Goal: Book appointment/travel/reservation

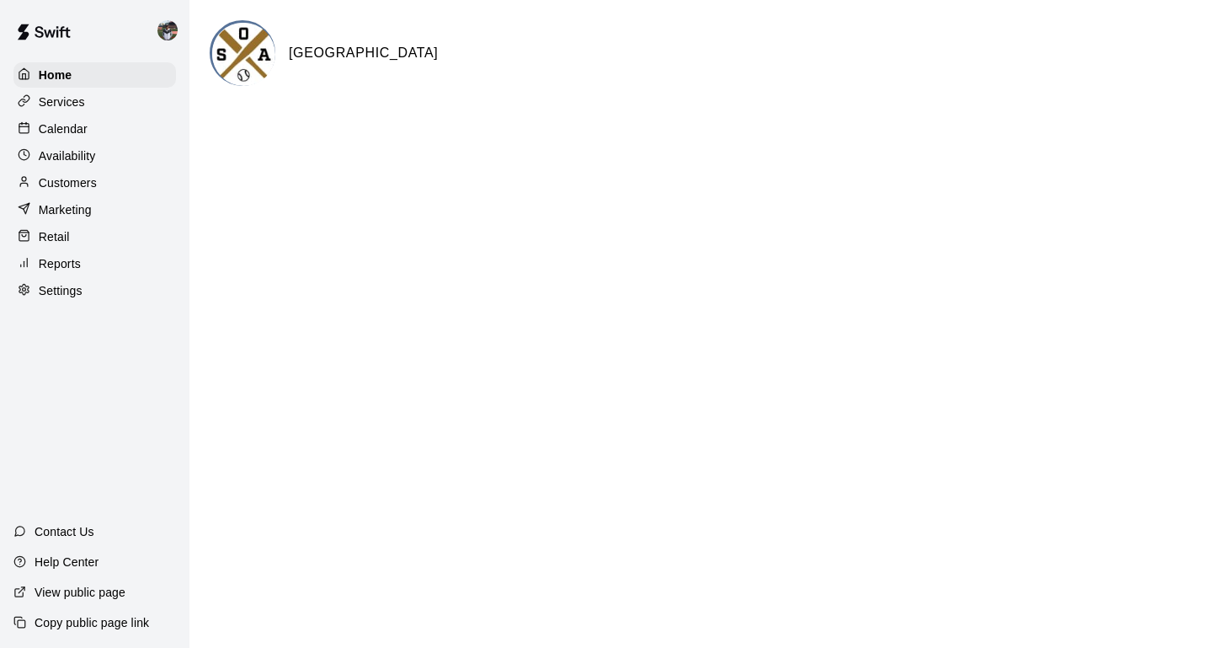
click at [61, 120] on p "Calendar" at bounding box center [63, 128] width 49 height 17
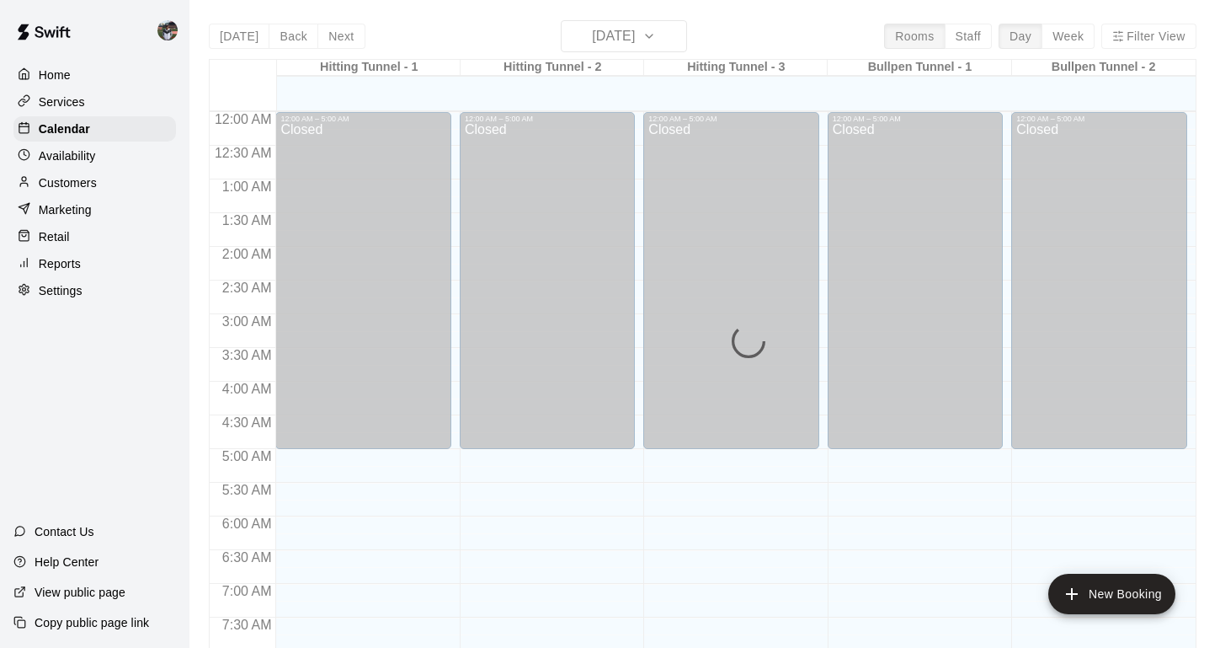
scroll to position [1012, 0]
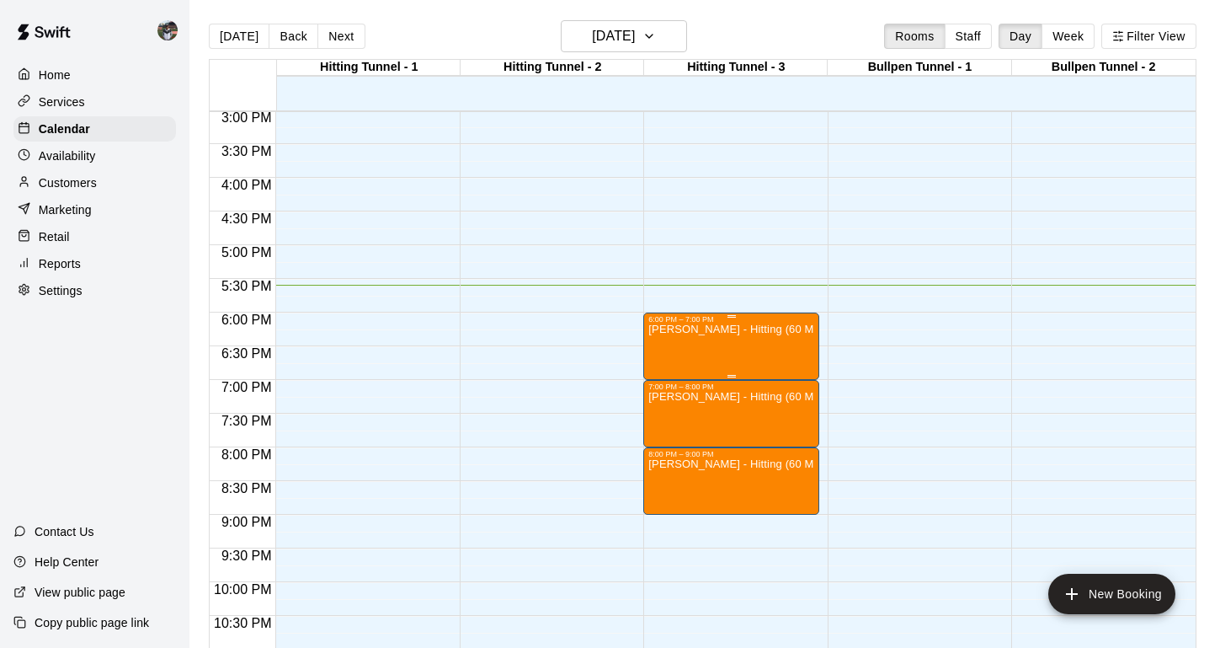
click at [744, 345] on div "[PERSON_NAME] - Hitting (60 Minutes)" at bounding box center [730, 647] width 165 height 648
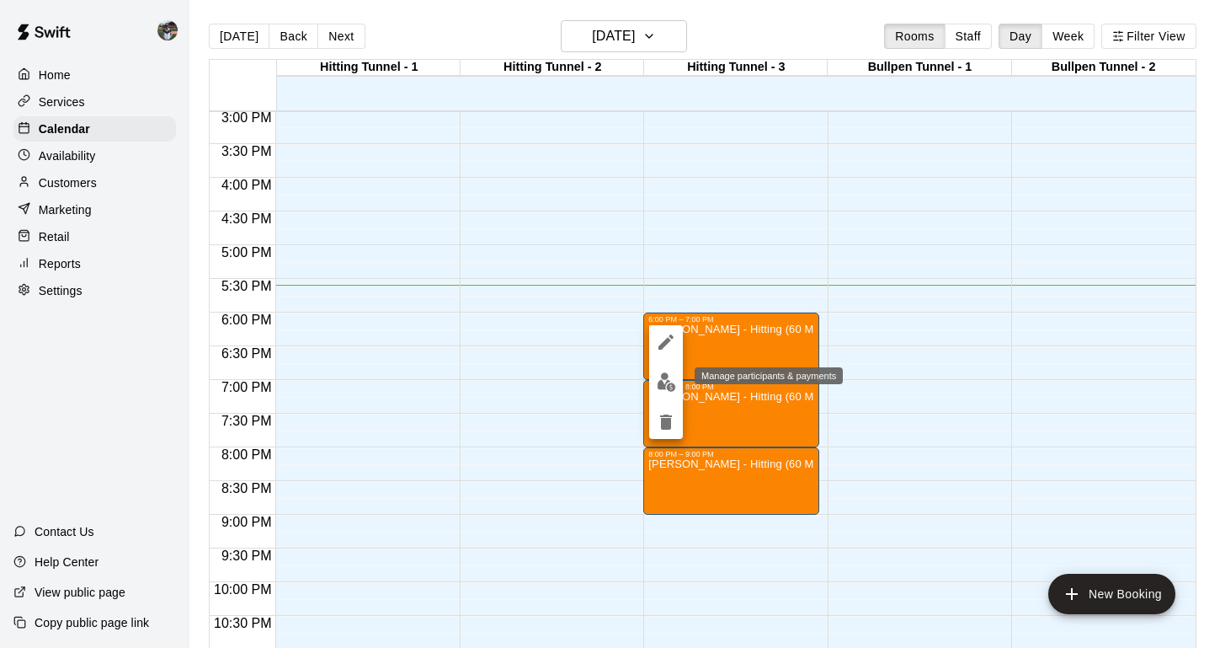
click at [660, 387] on img "edit" at bounding box center [666, 381] width 19 height 19
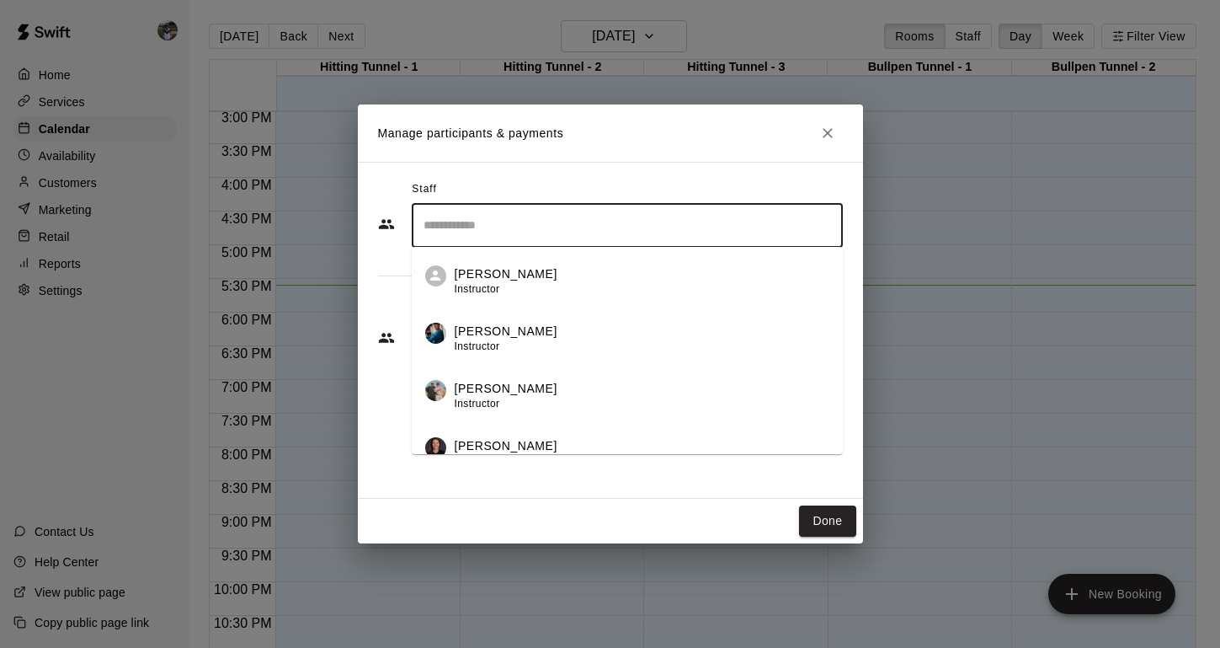
click at [509, 232] on input "Search staff" at bounding box center [627, 225] width 416 height 29
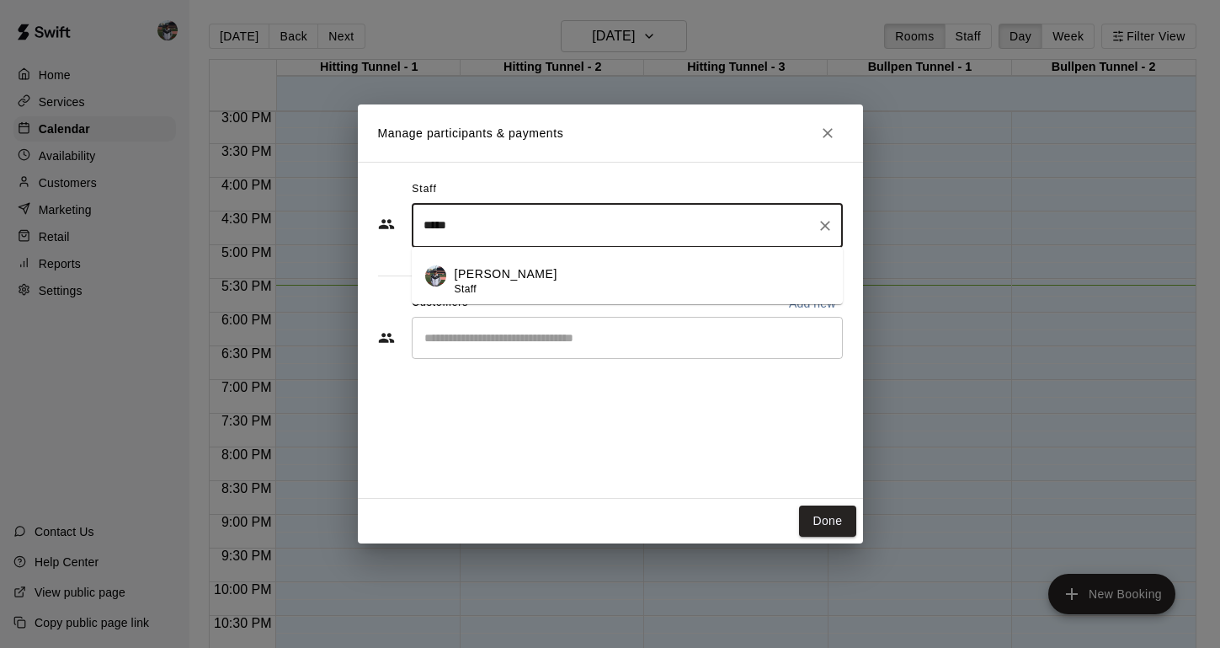
click at [489, 274] on p "[PERSON_NAME]" at bounding box center [506, 274] width 103 height 18
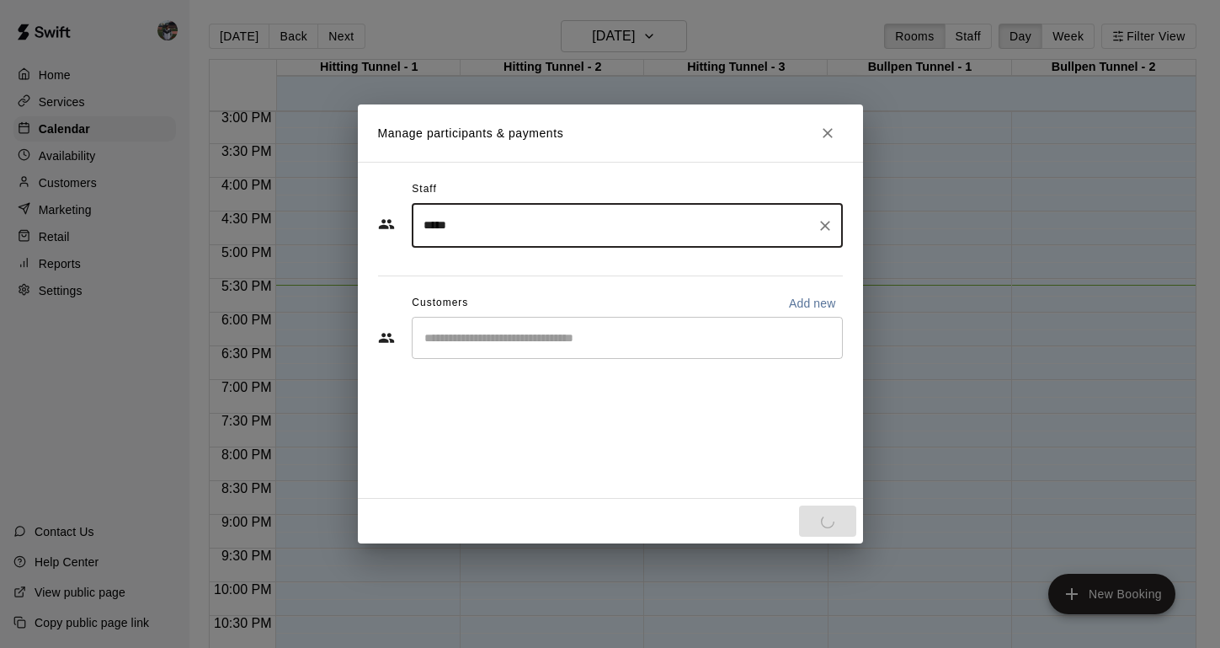
type input "*****"
click at [489, 342] on input "Start typing to search customers..." at bounding box center [627, 337] width 416 height 17
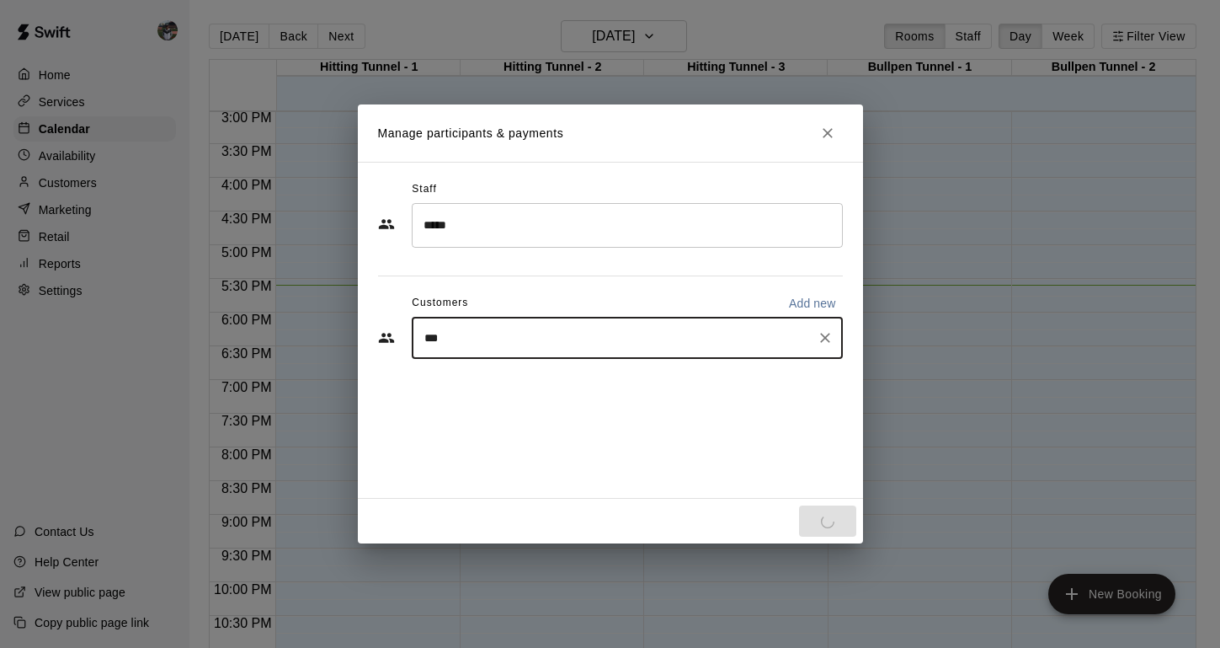
type input "****"
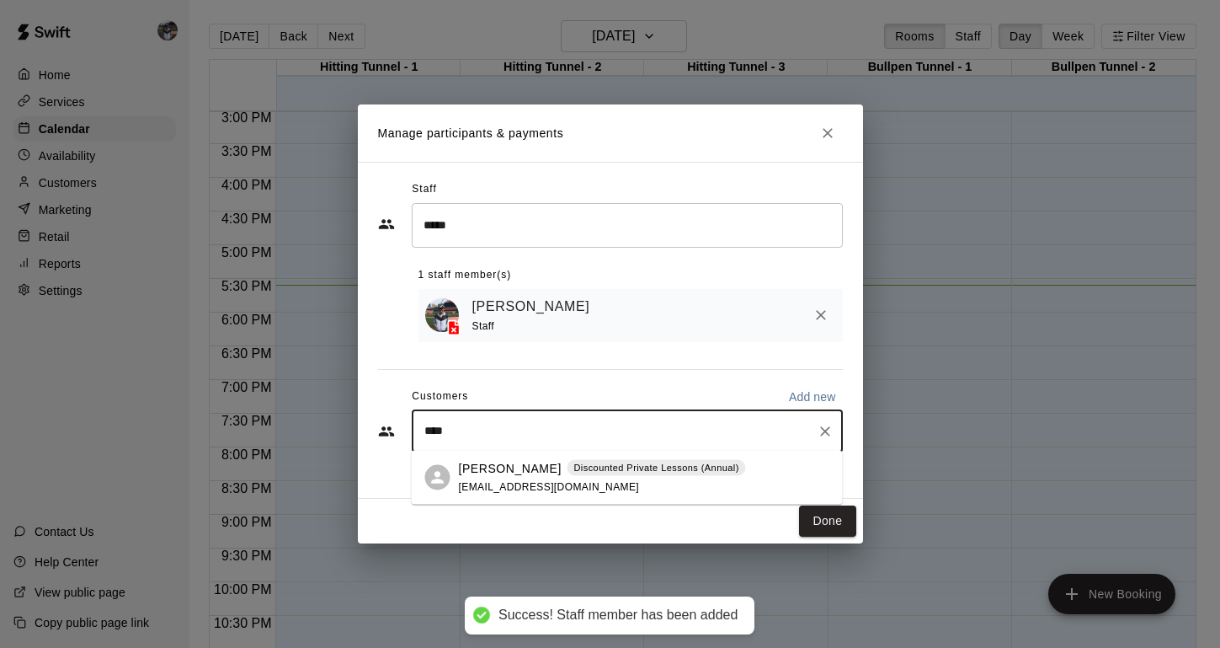
click at [528, 474] on div "[PERSON_NAME] Discounted Private Lessons (Annual)" at bounding box center [602, 468] width 287 height 18
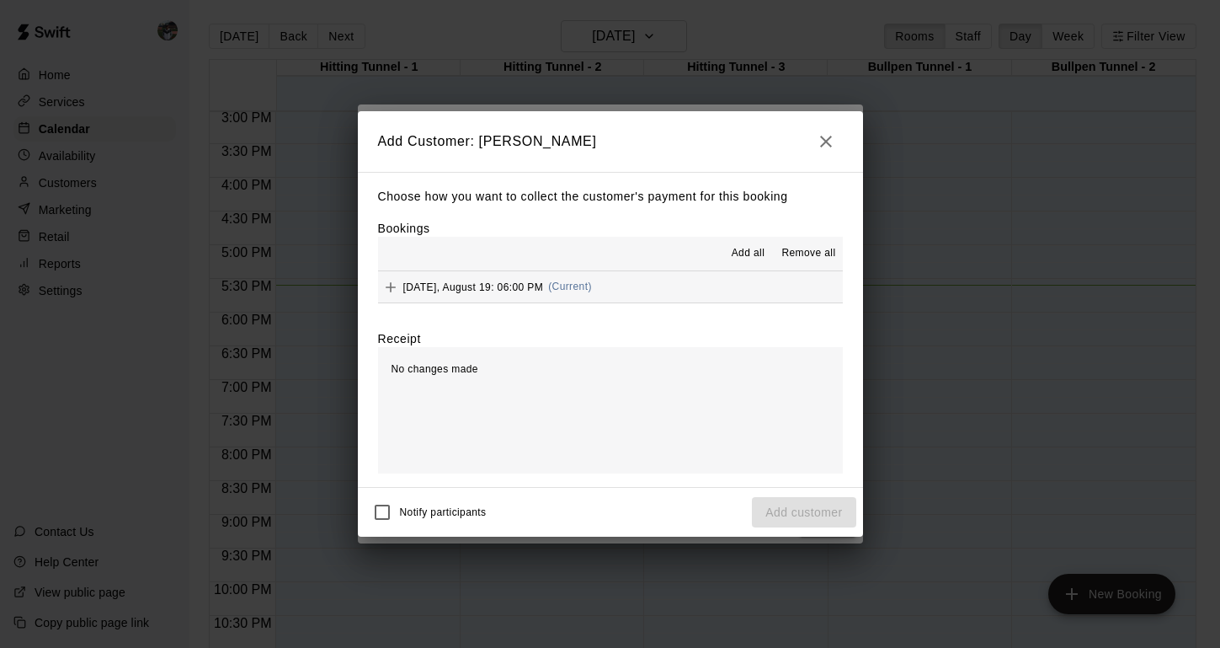
click at [408, 288] on span "[DATE], August 19: 06:00 PM" at bounding box center [473, 286] width 141 height 12
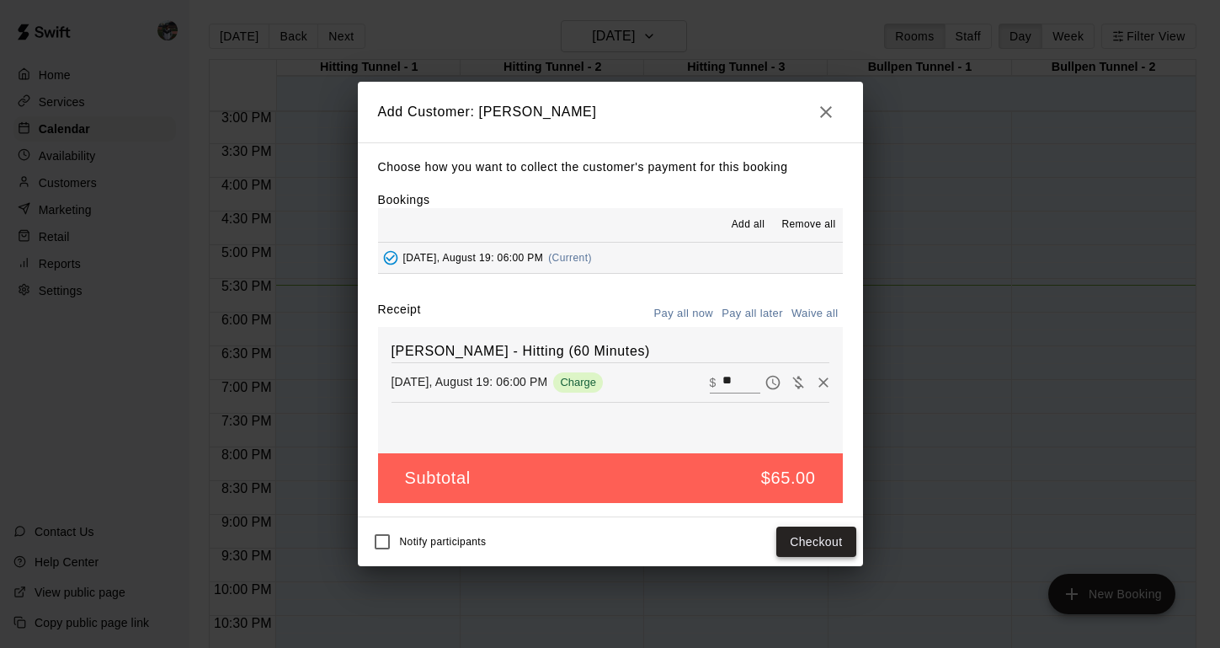
click at [806, 536] on button "Checkout" at bounding box center [815, 541] width 79 height 31
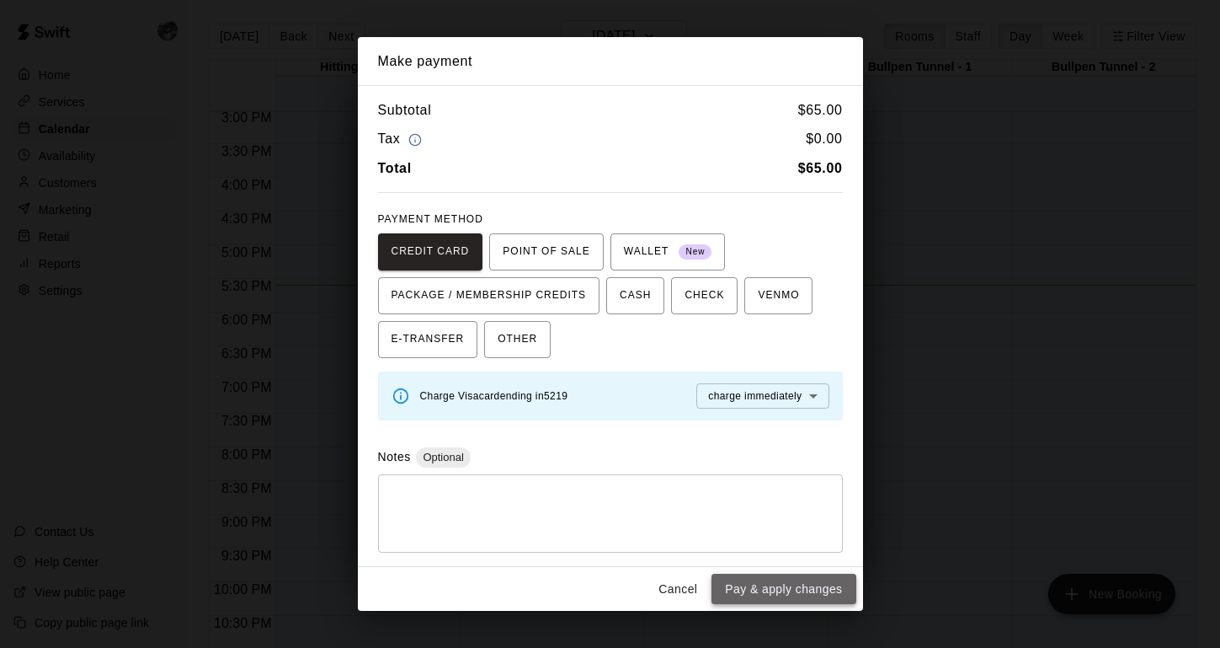
click at [795, 579] on button "Pay & apply changes" at bounding box center [784, 588] width 144 height 31
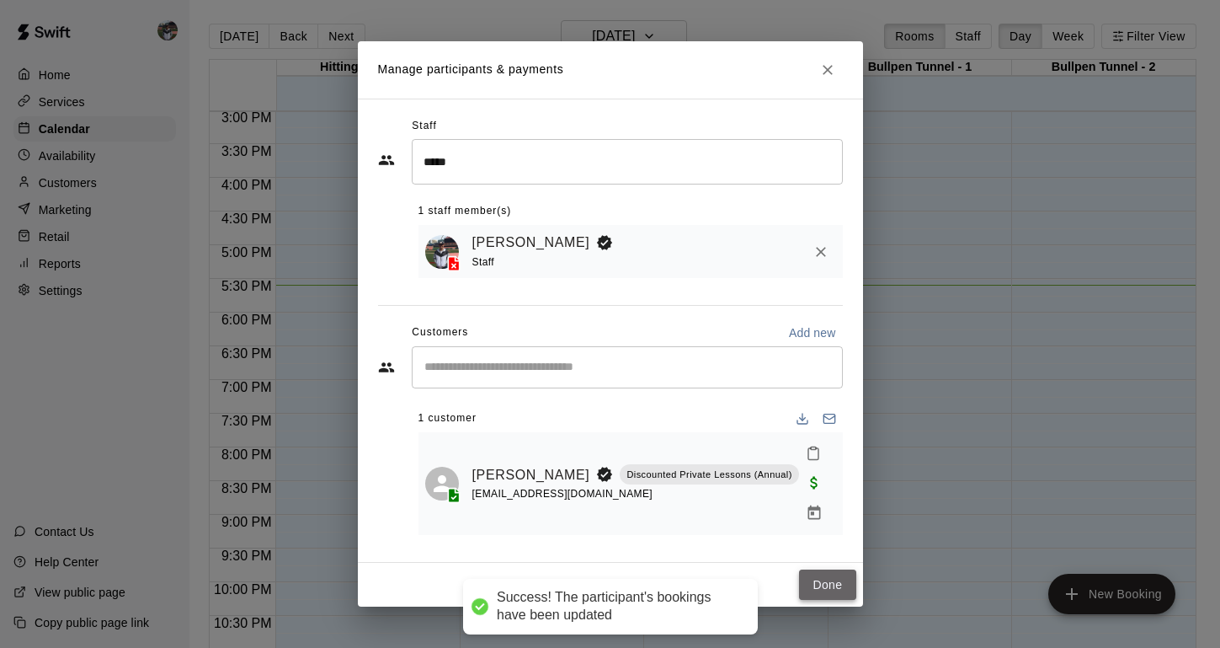
click at [829, 575] on button "Done" at bounding box center [827, 584] width 56 height 31
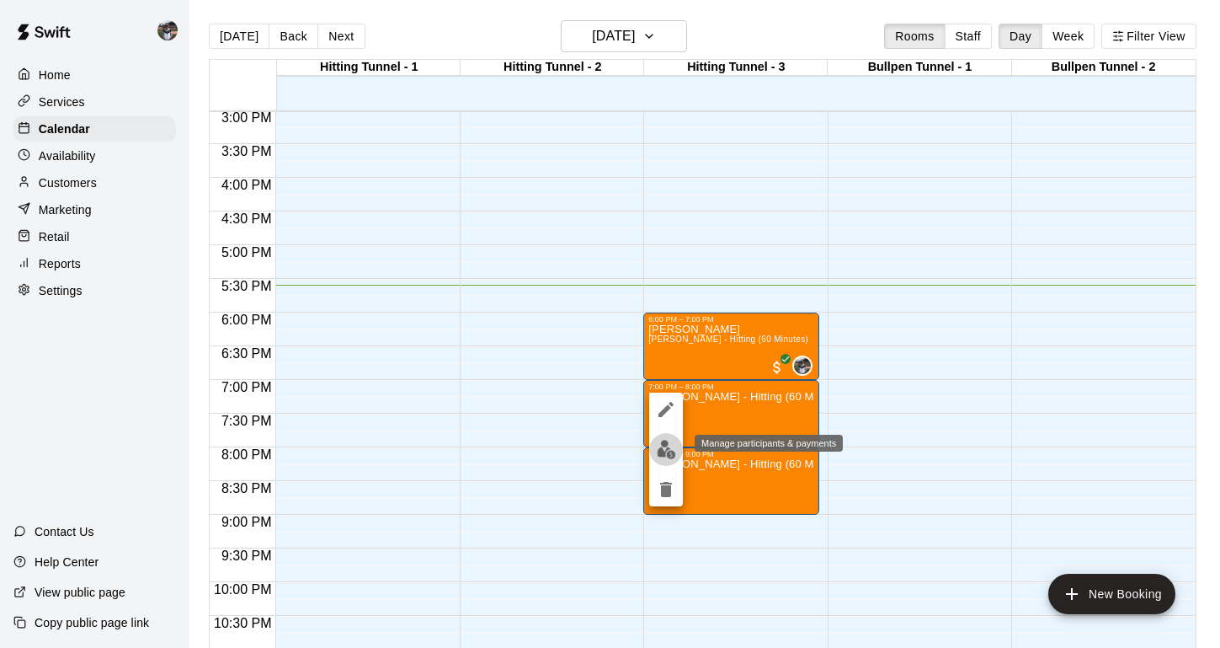
click at [664, 446] on img "edit" at bounding box center [666, 449] width 19 height 19
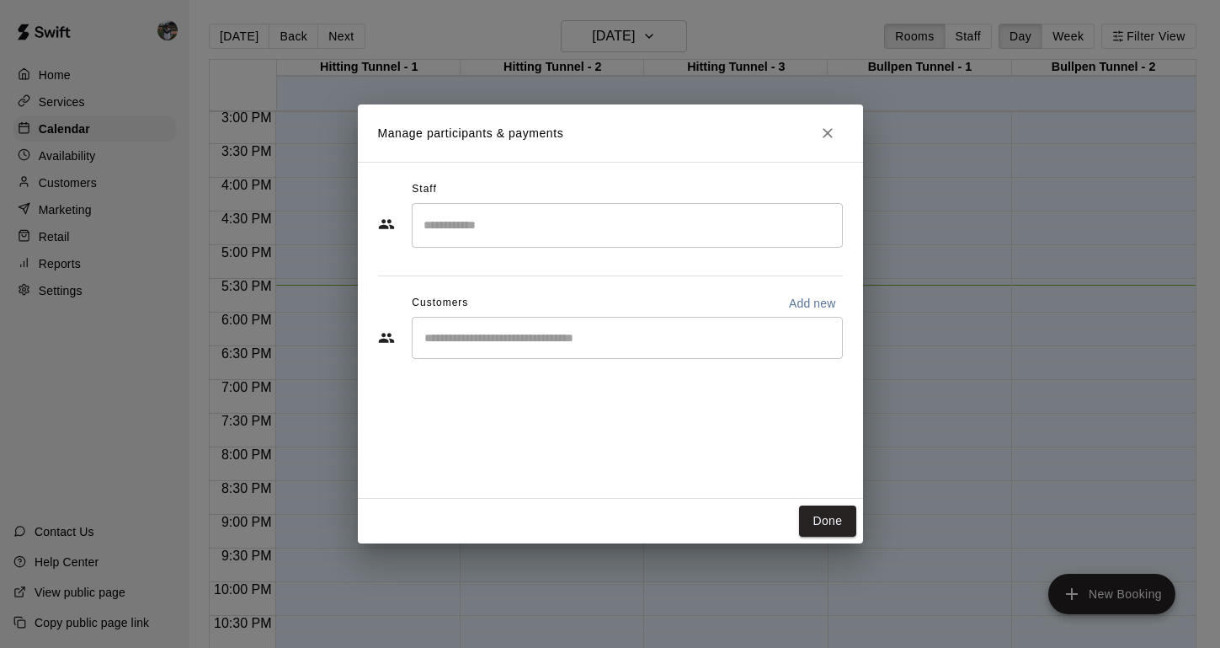
click at [487, 228] on input "Search staff" at bounding box center [627, 225] width 416 height 29
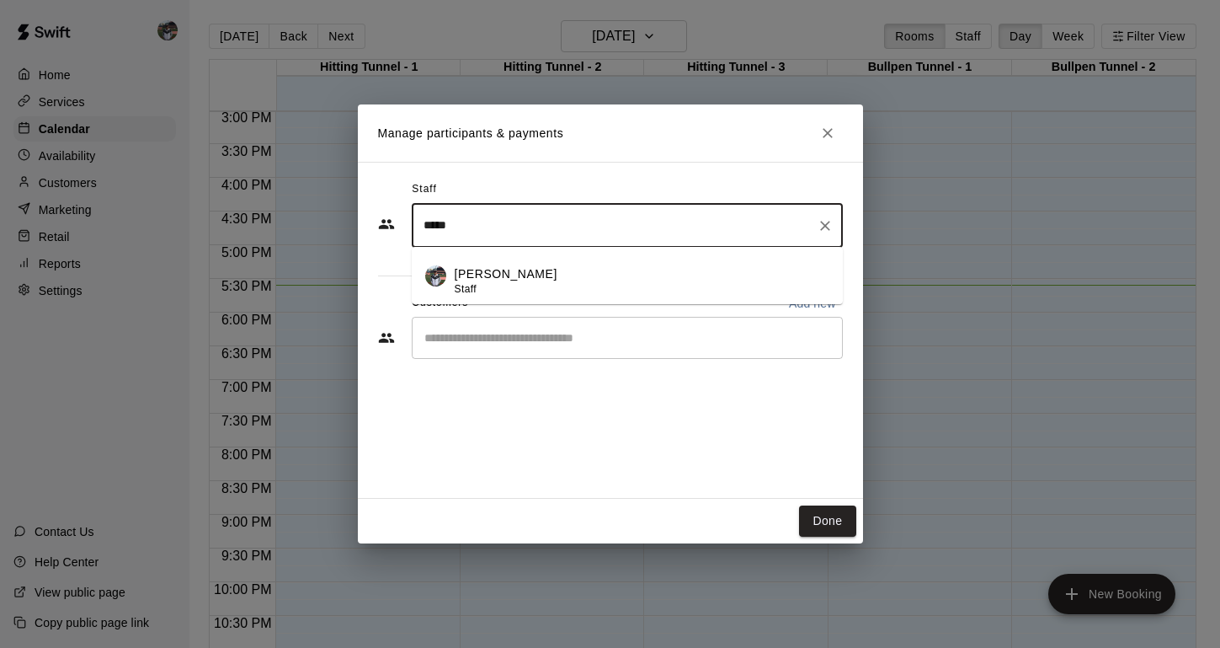
click at [483, 292] on div "[PERSON_NAME] Staff" at bounding box center [506, 281] width 103 height 33
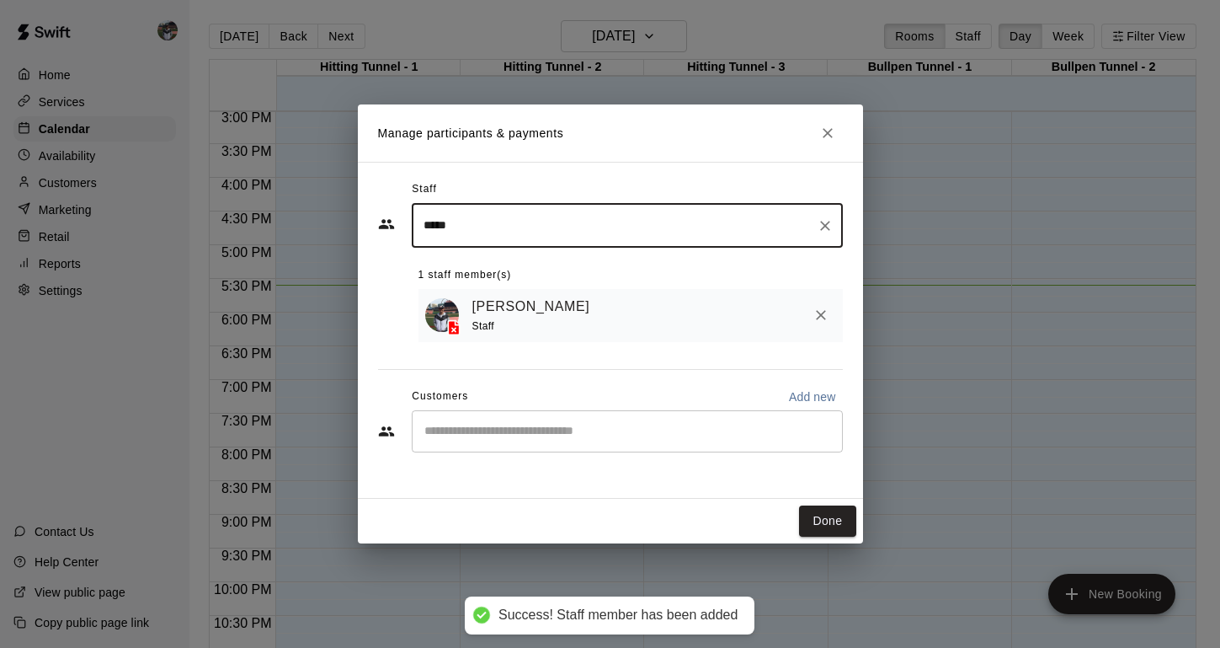
click at [488, 419] on div "​" at bounding box center [627, 431] width 431 height 42
type input "*****"
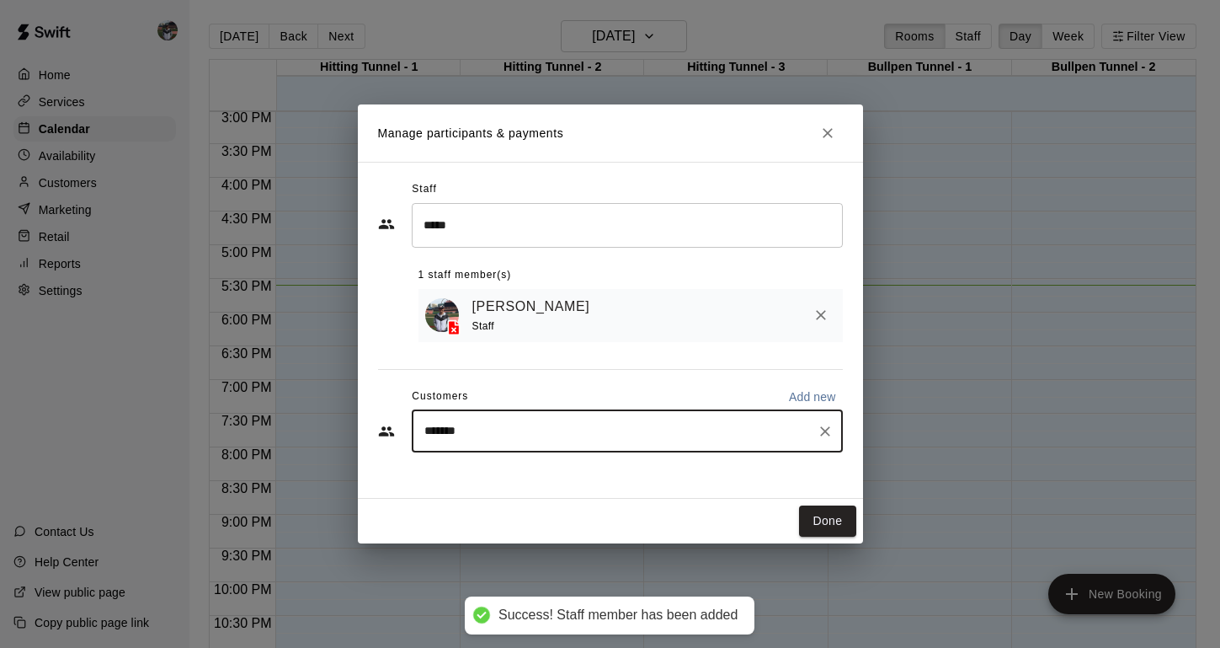
type input "********"
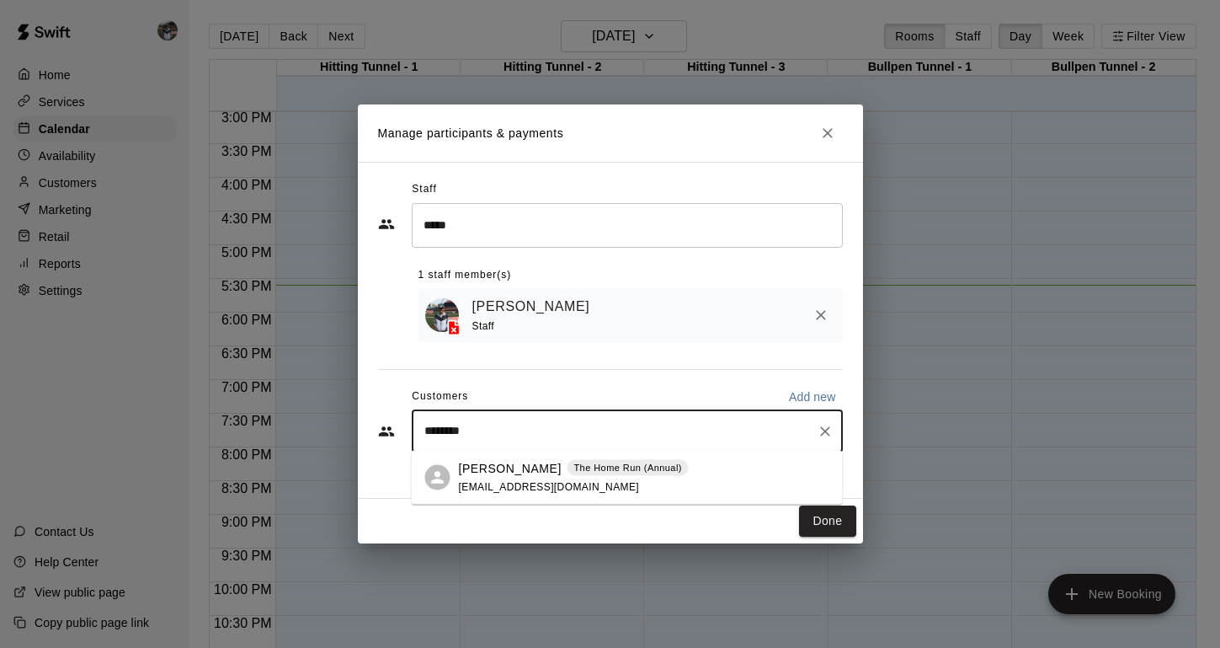
click at [525, 483] on span "[EMAIL_ADDRESS][DOMAIN_NAME]" at bounding box center [549, 486] width 181 height 12
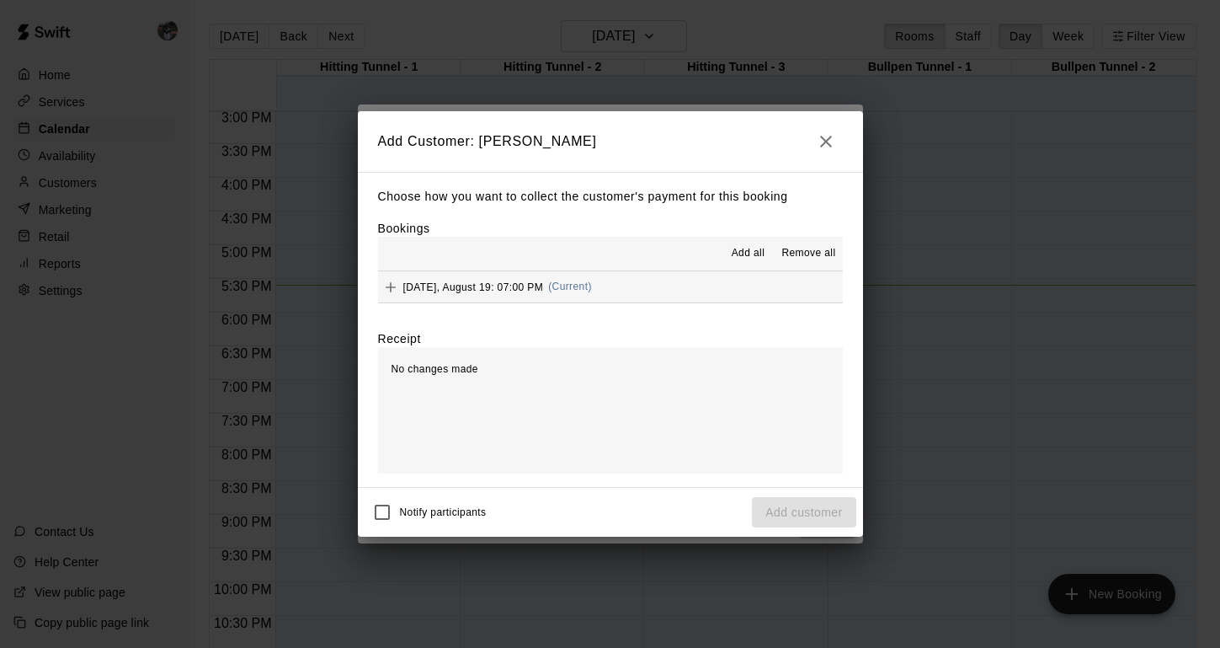
click at [396, 287] on icon "Add" at bounding box center [390, 287] width 17 height 17
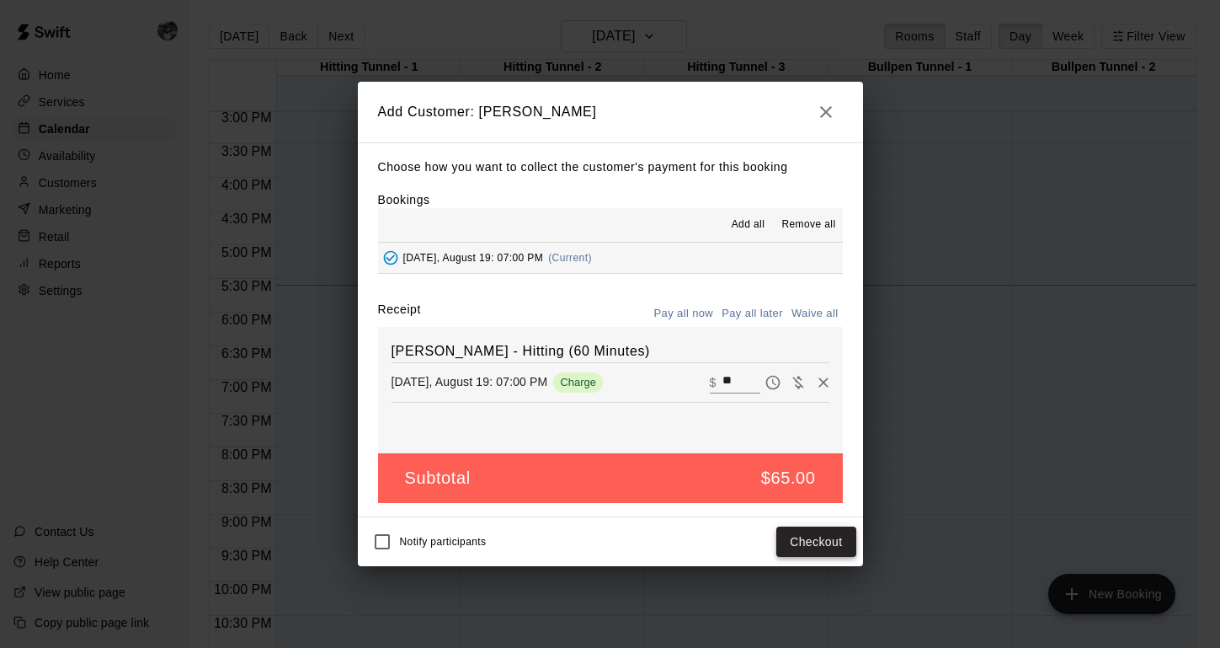
click at [806, 536] on button "Checkout" at bounding box center [815, 541] width 79 height 31
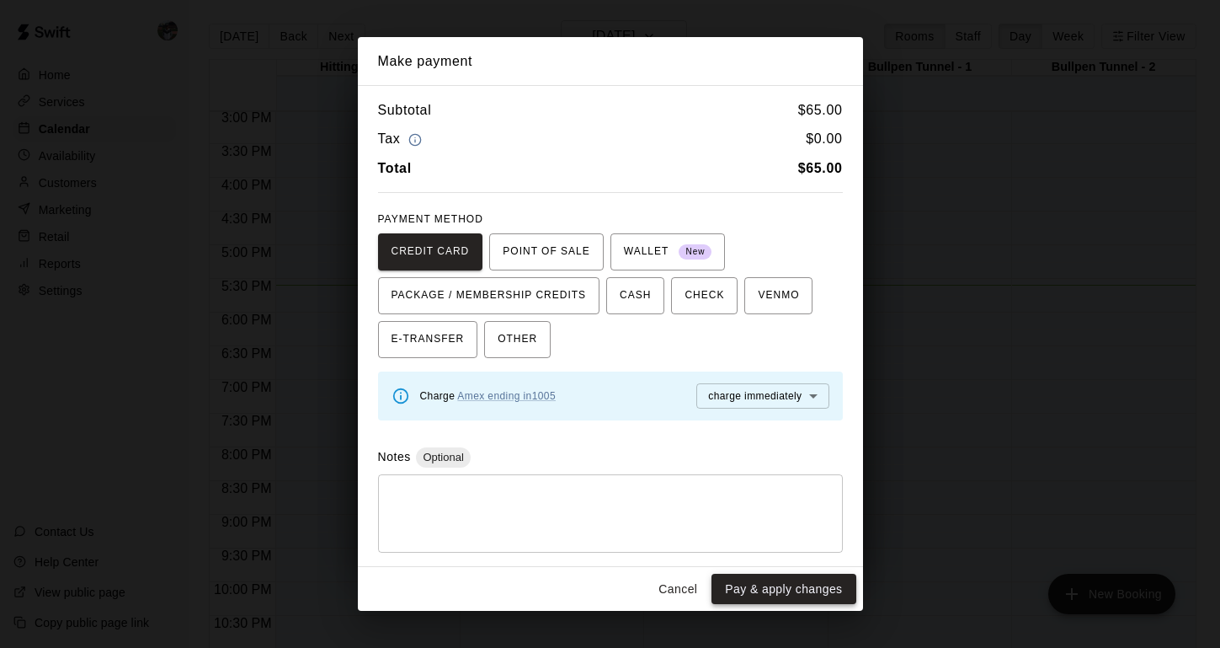
click at [806, 590] on button "Pay & apply changes" at bounding box center [784, 588] width 144 height 31
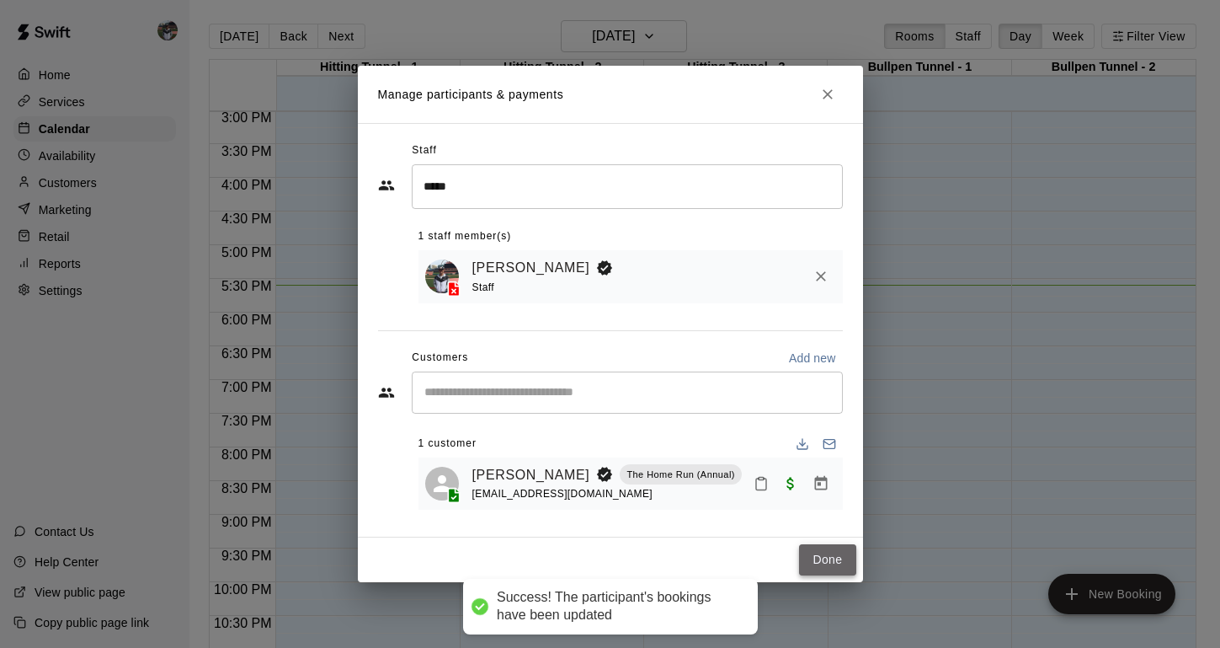
click at [826, 558] on button "Done" at bounding box center [827, 559] width 56 height 31
